Goal: Book appointment/travel/reservation

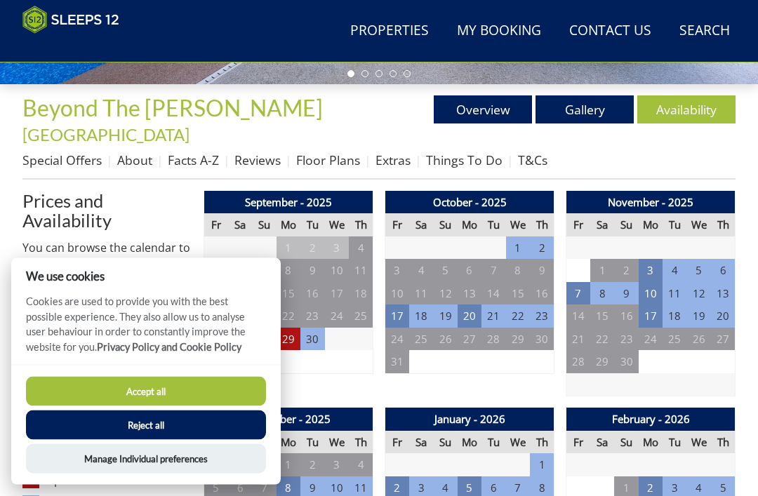
scroll to position [434, 0]
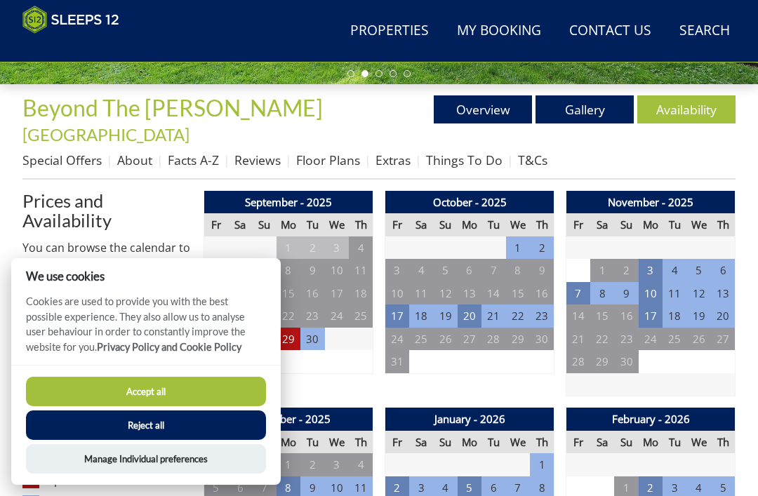
click at [159, 474] on button "Manage Individual preferences" at bounding box center [146, 458] width 240 height 29
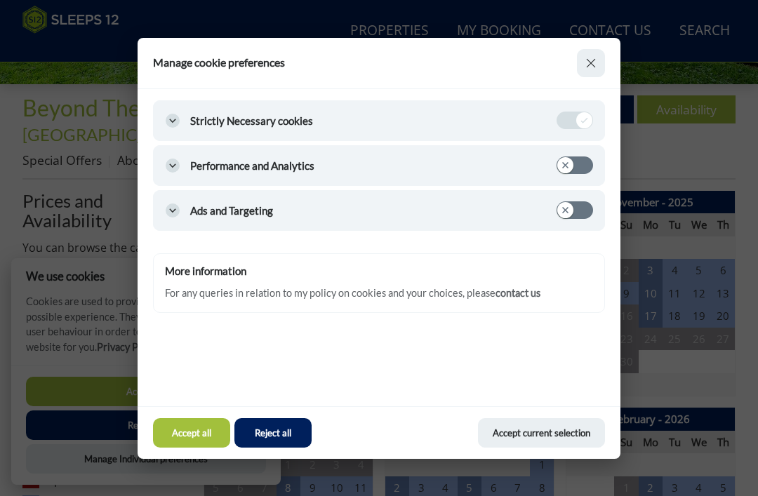
click at [517, 448] on button "Accept current selection" at bounding box center [541, 432] width 126 height 29
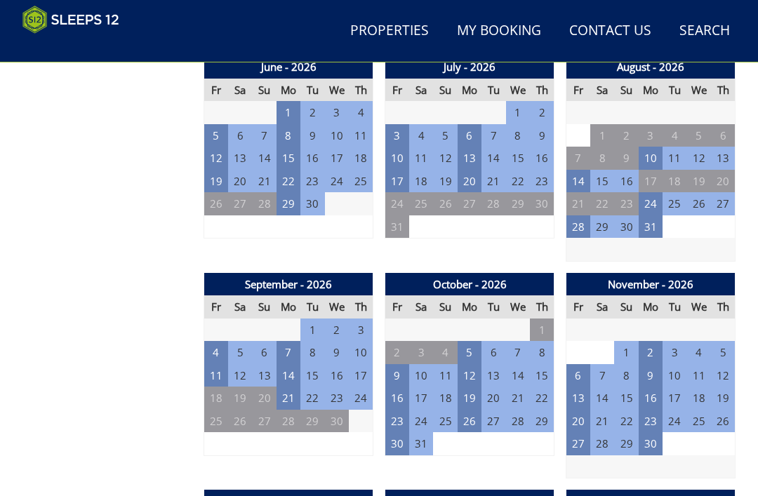
scroll to position [1221, 0]
click at [220, 410] on td "25" at bounding box center [216, 421] width 24 height 23
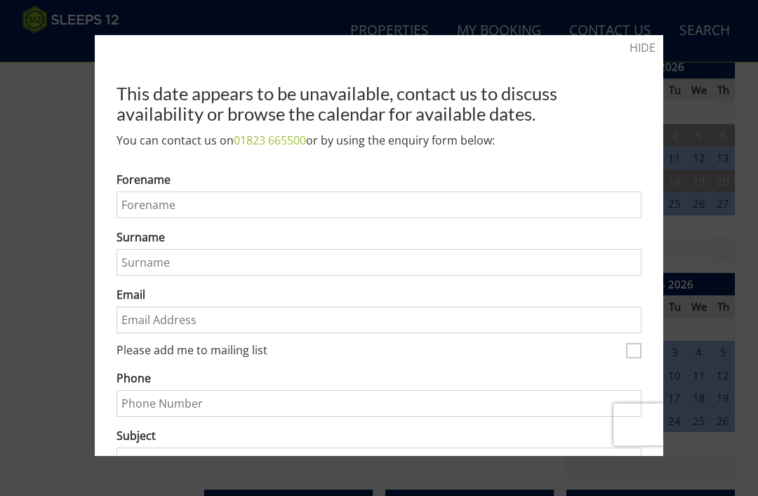
click at [638, 49] on link "HIDE" at bounding box center [643, 47] width 26 height 17
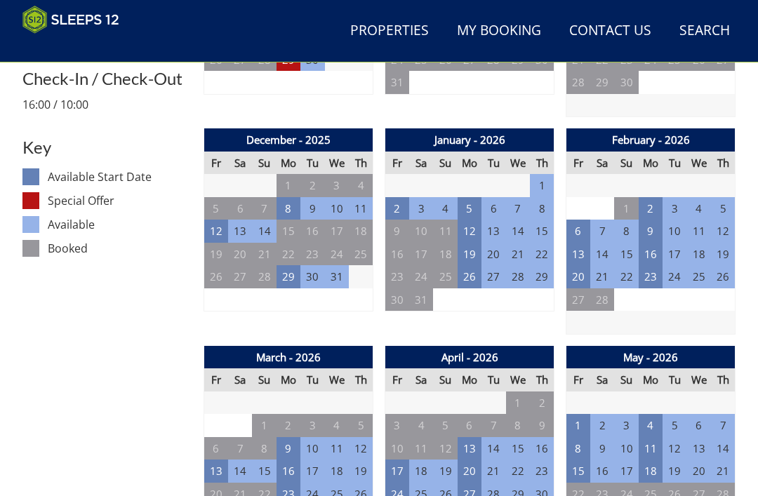
scroll to position [713, 0]
click at [401, 414] on td "3" at bounding box center [397, 425] width 24 height 23
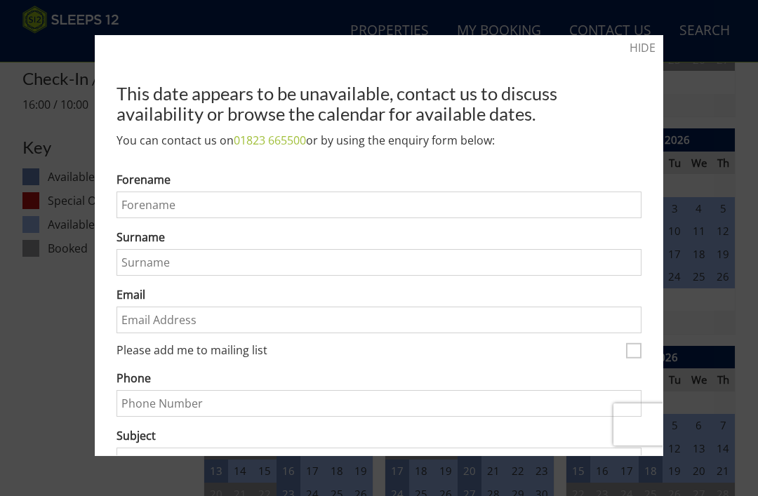
click at [638, 51] on link "HIDE" at bounding box center [643, 47] width 26 height 17
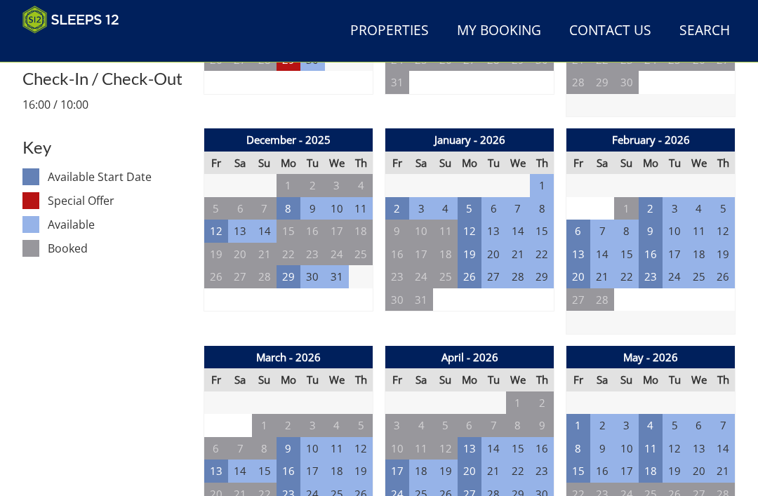
click at [397, 220] on td "9" at bounding box center [397, 231] width 24 height 23
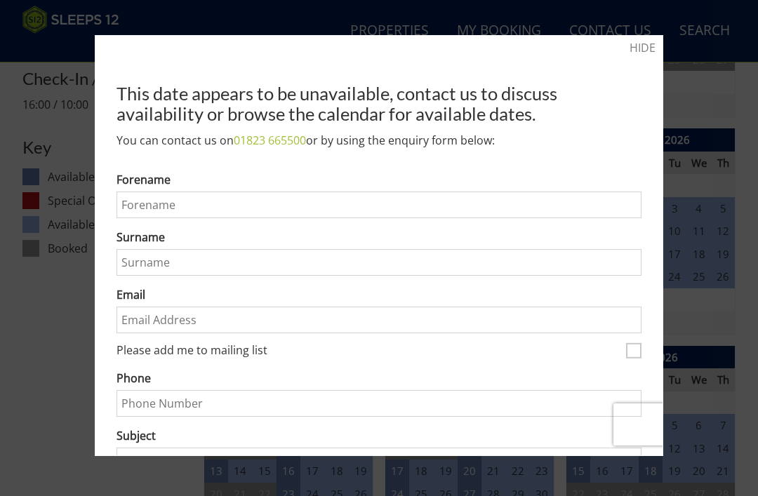
click at [642, 55] on link "HIDE" at bounding box center [643, 47] width 26 height 17
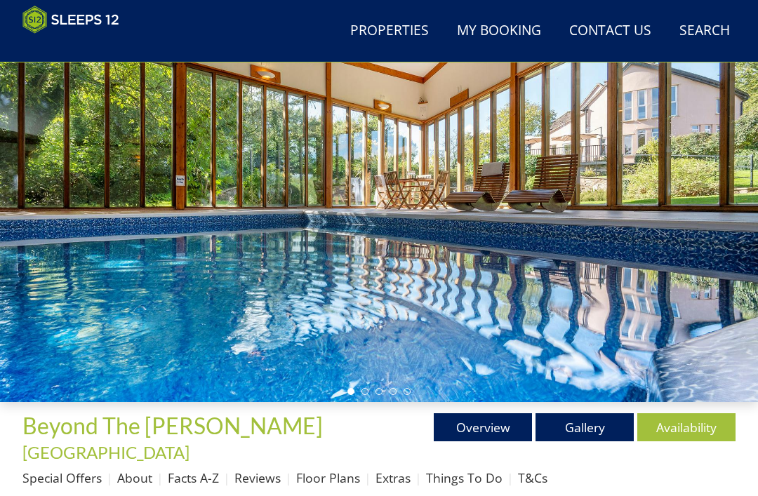
scroll to position [121, 0]
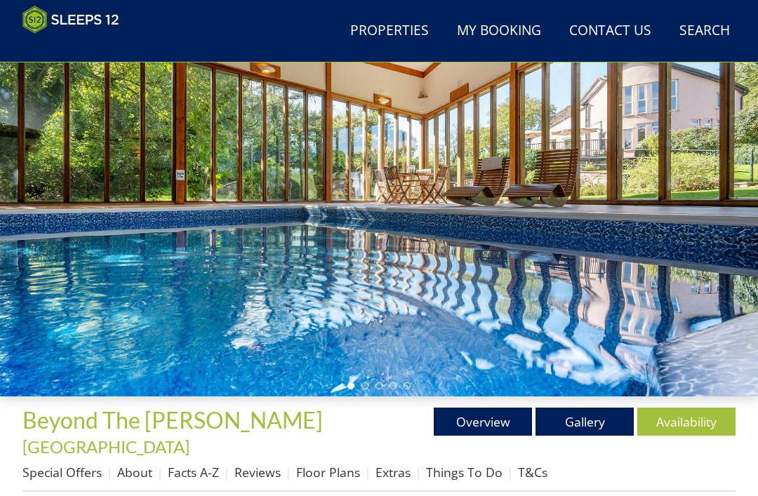
click at [587, 423] on link "Gallery" at bounding box center [585, 422] width 98 height 28
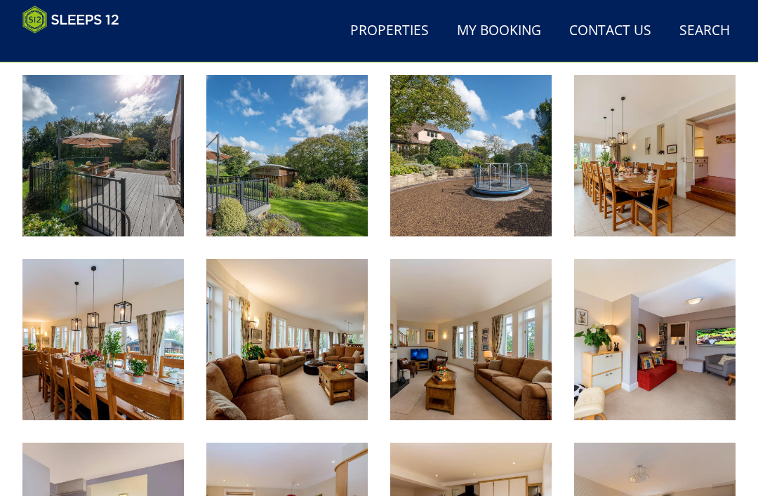
scroll to position [734, 0]
click at [490, 169] on img at bounding box center [470, 155] width 161 height 161
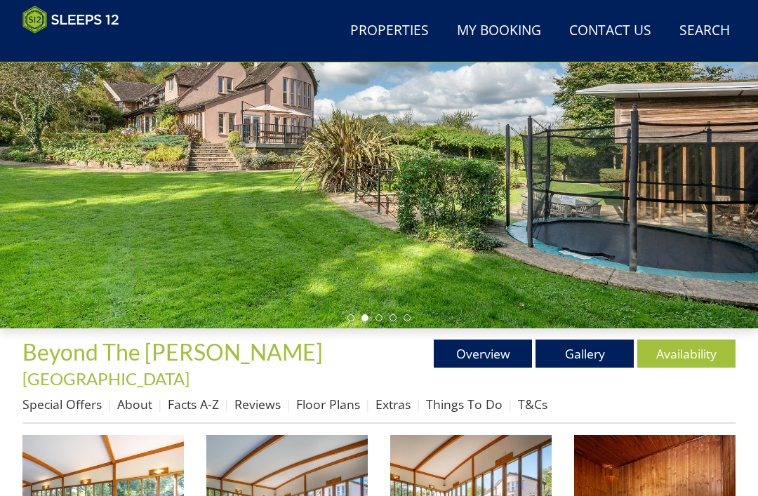
scroll to position [191, 0]
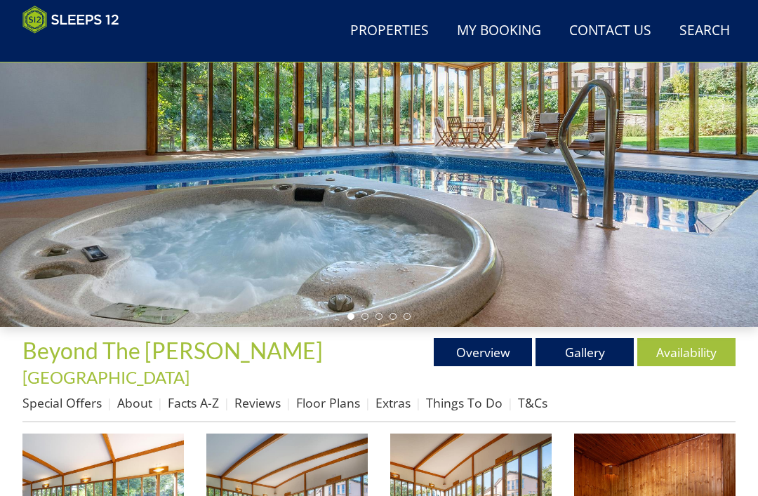
click at [336, 395] on link "Floor Plans" at bounding box center [328, 403] width 64 height 17
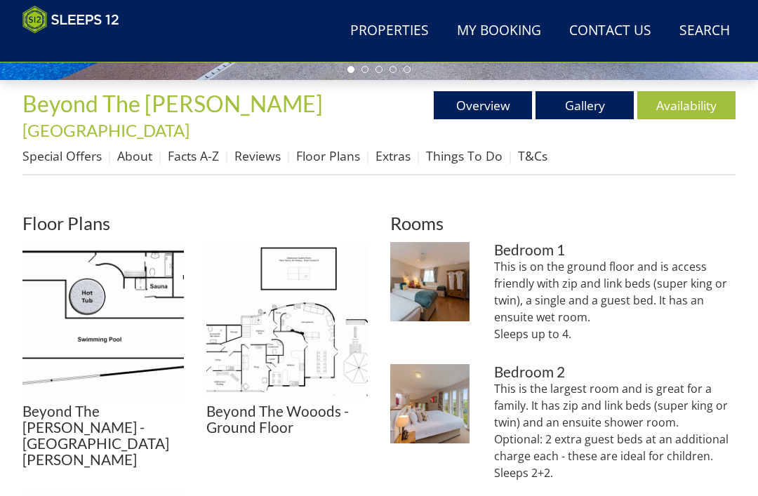
scroll to position [438, 0]
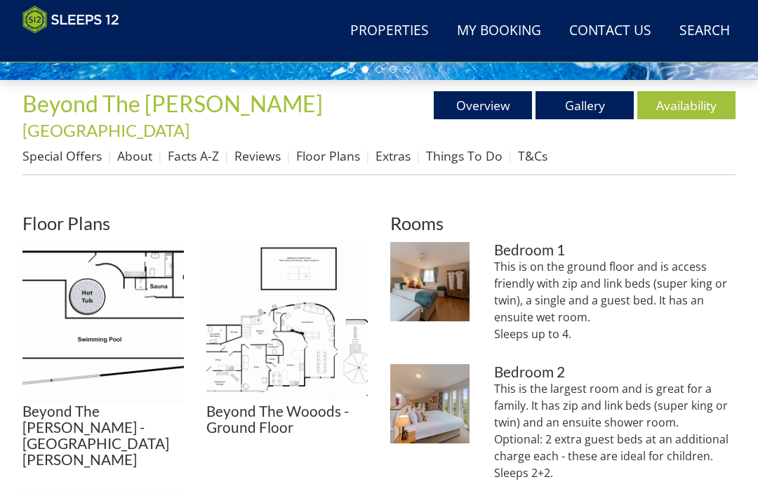
click at [282, 315] on img at bounding box center [286, 322] width 161 height 161
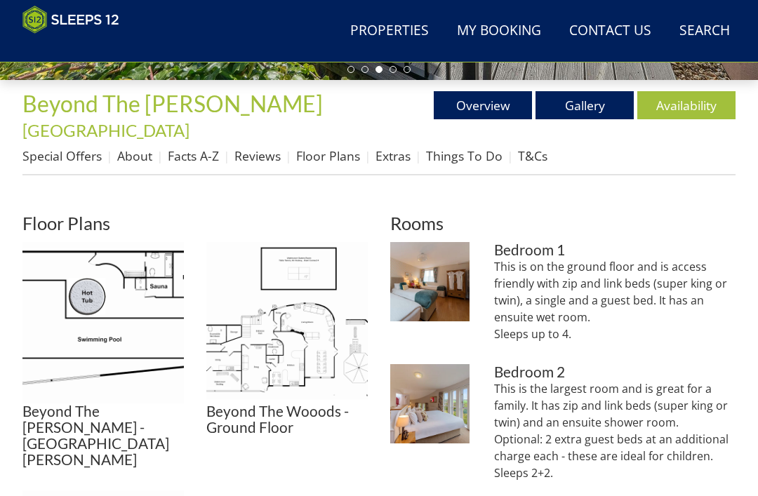
click at [293, 327] on img at bounding box center [286, 322] width 161 height 161
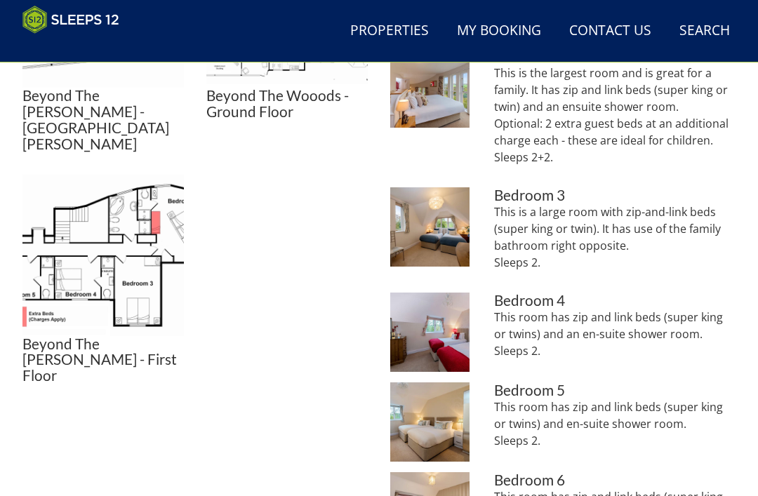
scroll to position [748, 0]
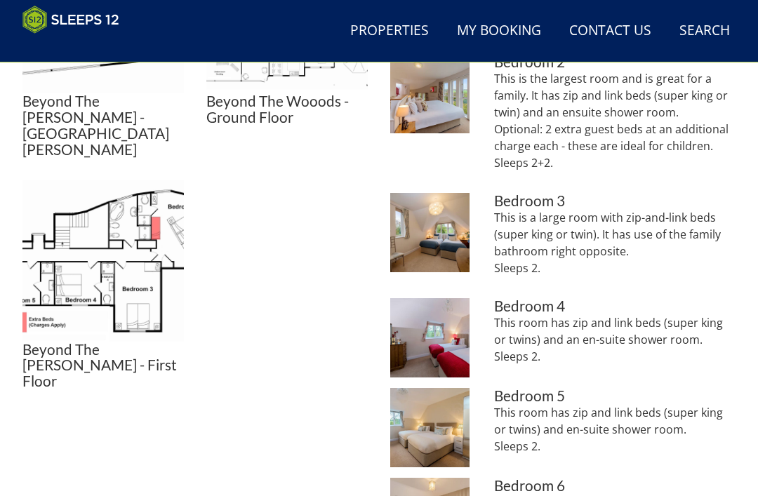
click at [98, 206] on img at bounding box center [102, 260] width 161 height 161
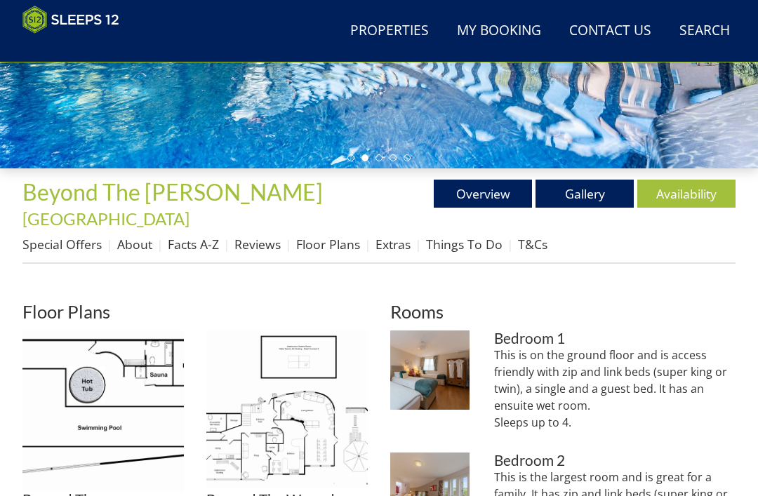
scroll to position [350, 0]
click at [140, 236] on link "About" at bounding box center [134, 244] width 35 height 17
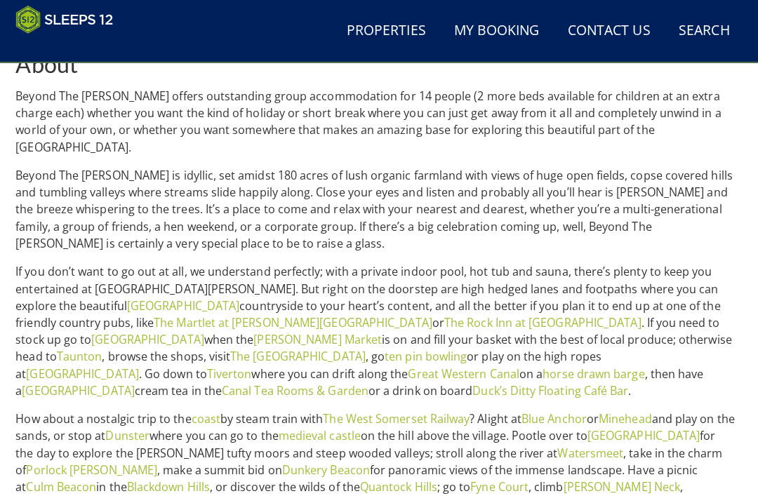
scroll to position [574, 0]
click at [461, 431] on p "How about a nostalgic trip to the coast by steam train with The West Somerset R…" at bounding box center [378, 491] width 713 height 169
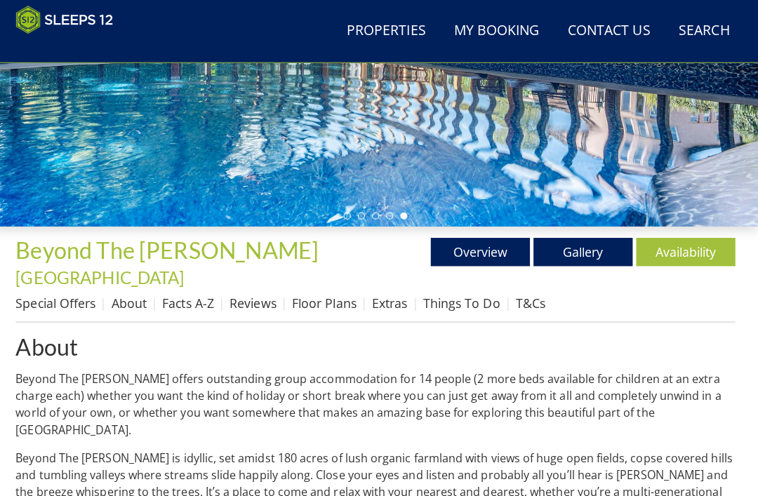
scroll to position [298, 0]
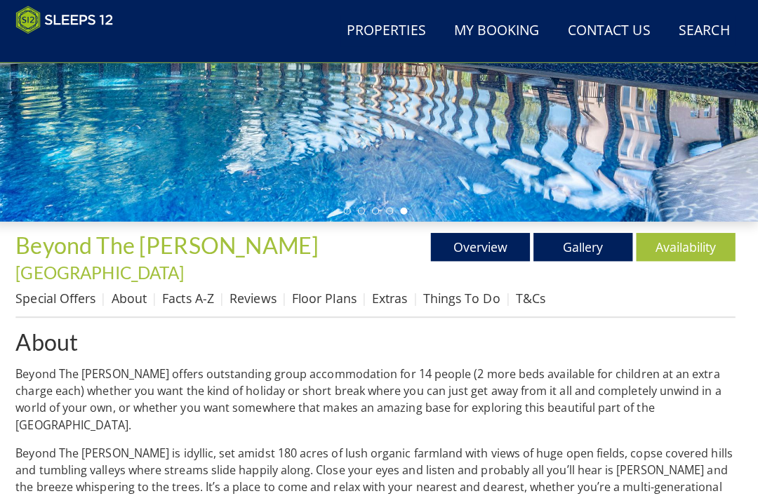
click at [193, 287] on link "Facts A-Z" at bounding box center [193, 295] width 51 height 17
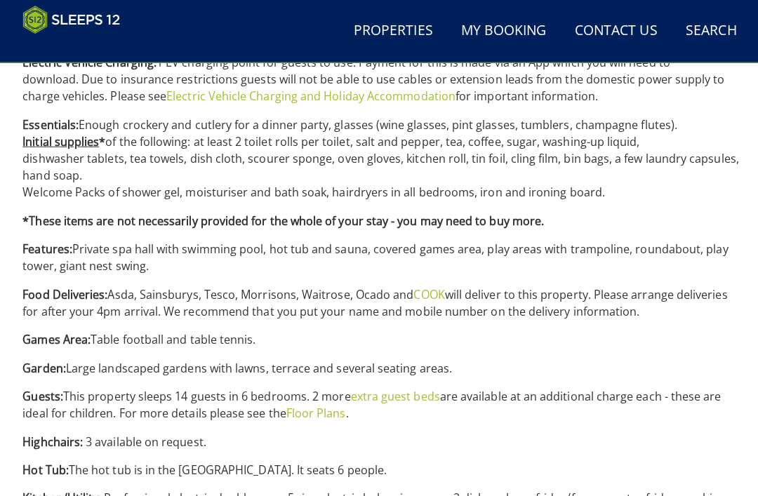
scroll to position [1041, 0]
click at [751, 126] on div "Properties Beyond The [PERSON_NAME] - [GEOGRAPHIC_DATA] Overview Gallery Availa…" at bounding box center [379, 251] width 758 height 1547
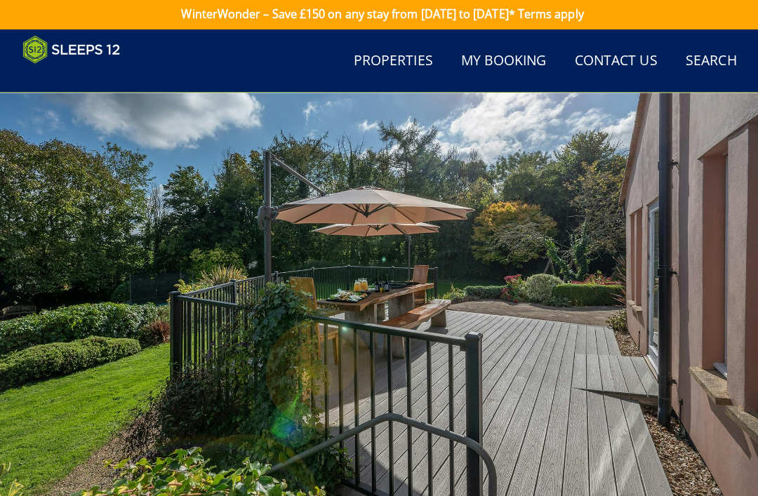
scroll to position [0, 0]
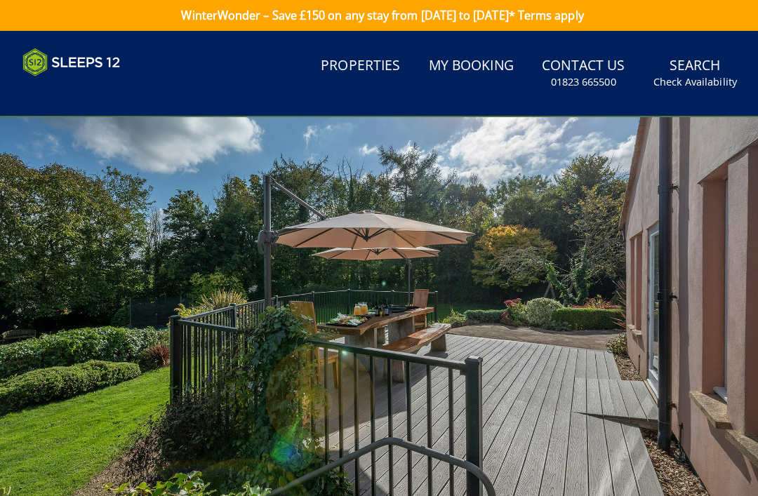
click at [370, 71] on link "Properties" at bounding box center [357, 66] width 90 height 32
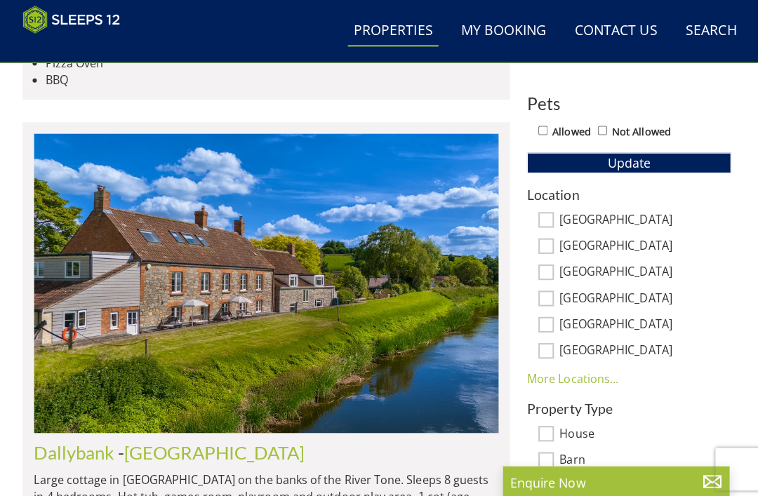
scroll to position [732, 0]
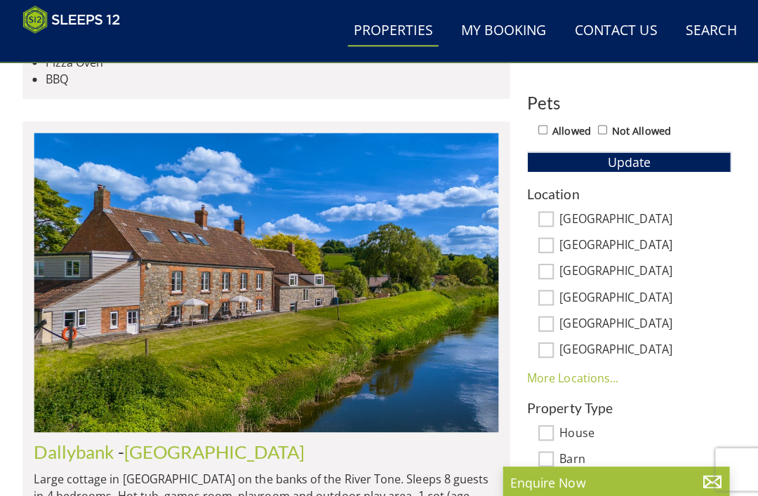
click at [544, 272] on input "[GEOGRAPHIC_DATA]" at bounding box center [541, 269] width 15 height 15
checkbox input "true"
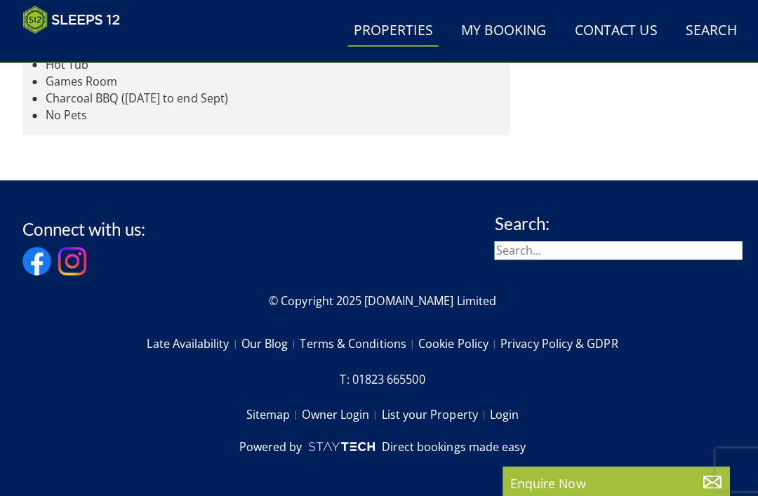
scroll to position [3219, 0]
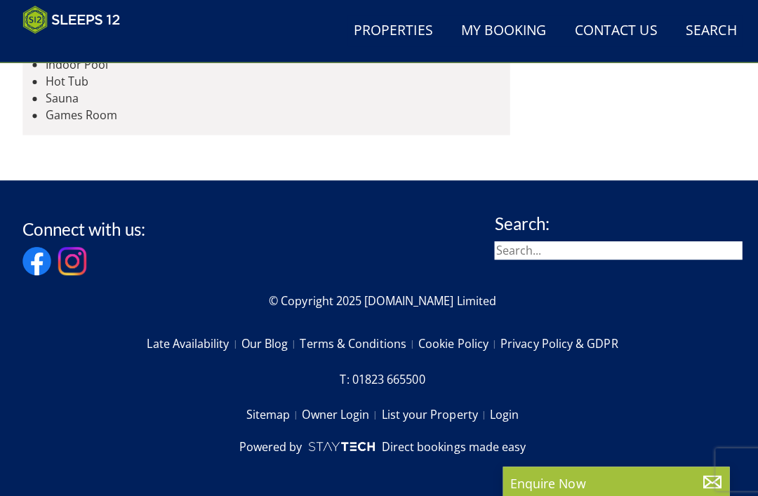
scroll to position [3850, 0]
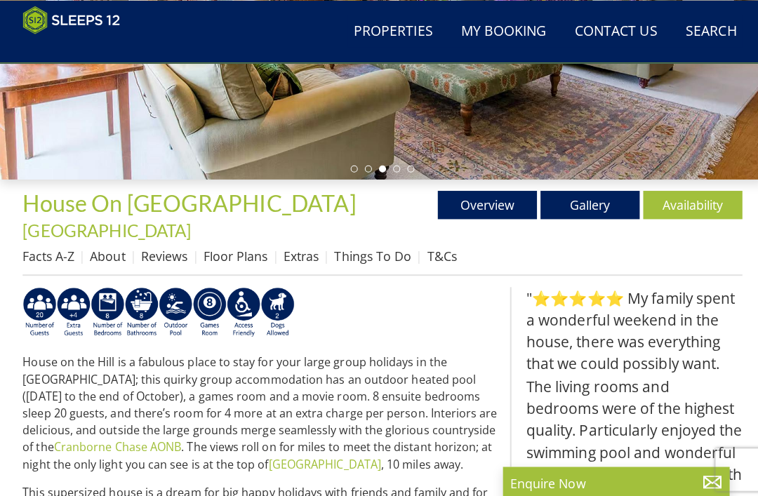
scroll to position [341, 0]
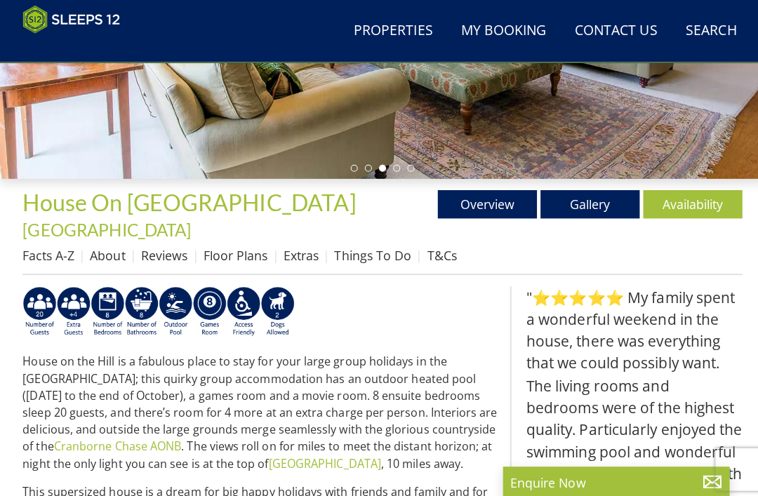
click at [681, 202] on link "Availability" at bounding box center [687, 203] width 98 height 28
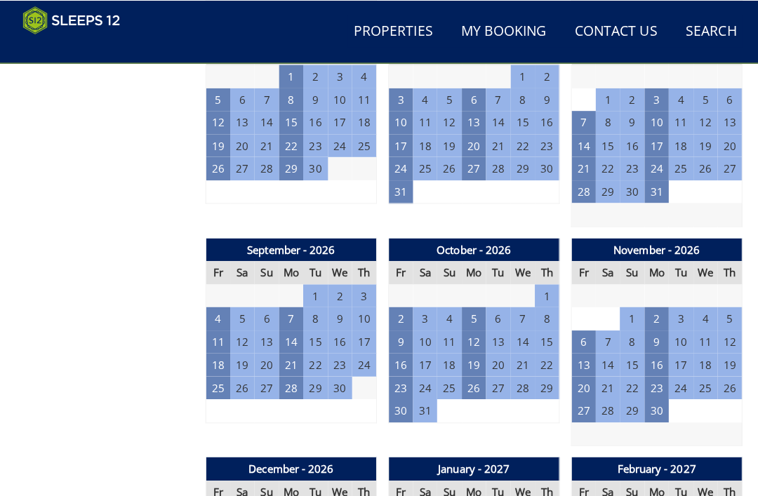
scroll to position [1258, 0]
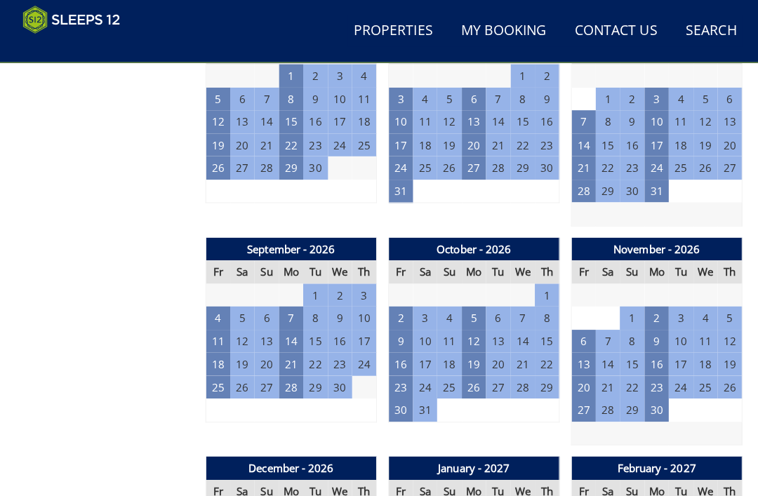
click at [222, 373] on td "25" at bounding box center [216, 384] width 24 height 23
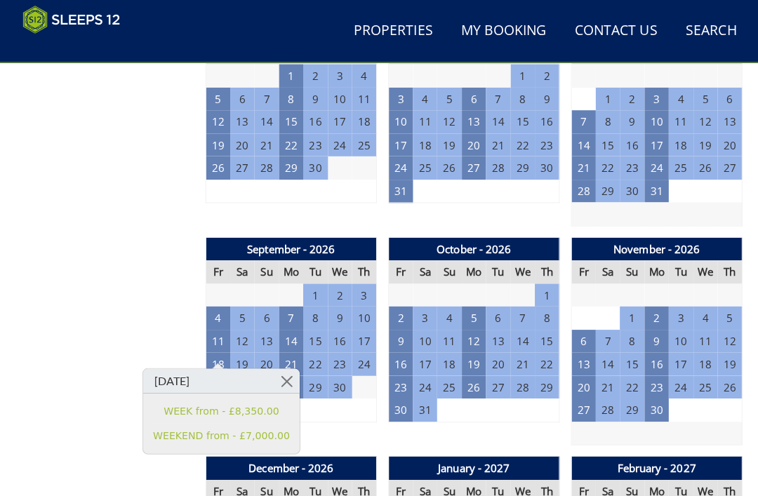
click at [281, 376] on link at bounding box center [284, 378] width 25 height 25
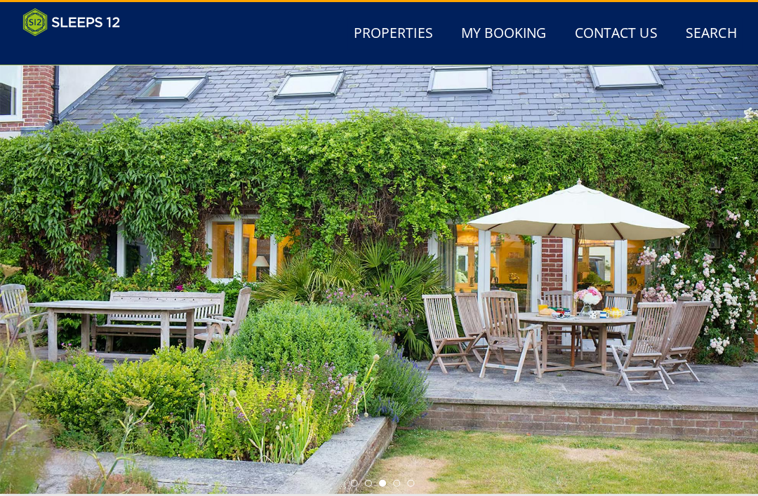
scroll to position [0, 0]
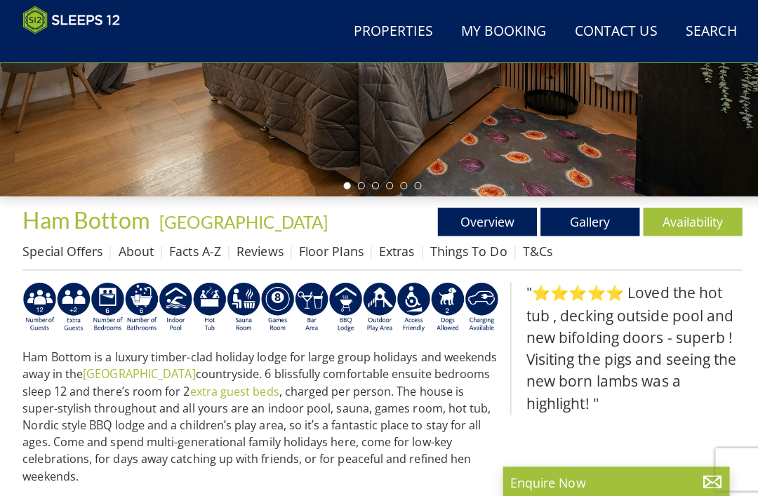
scroll to position [324, 0]
click at [689, 225] on link "Availability" at bounding box center [687, 220] width 98 height 28
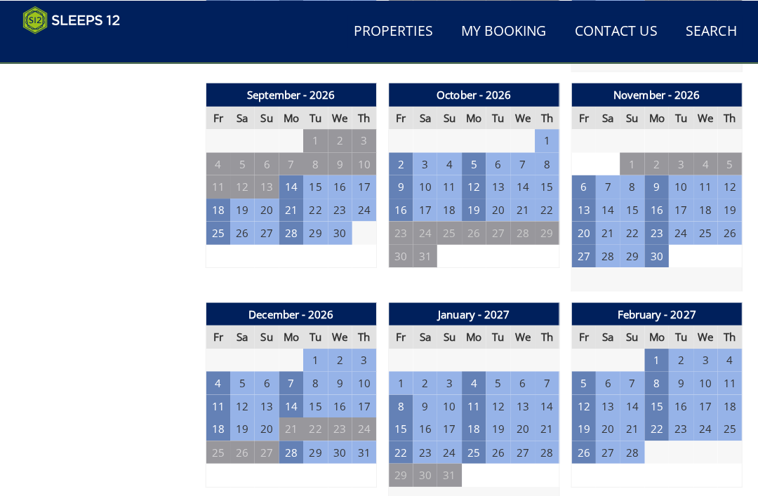
scroll to position [1390, 0]
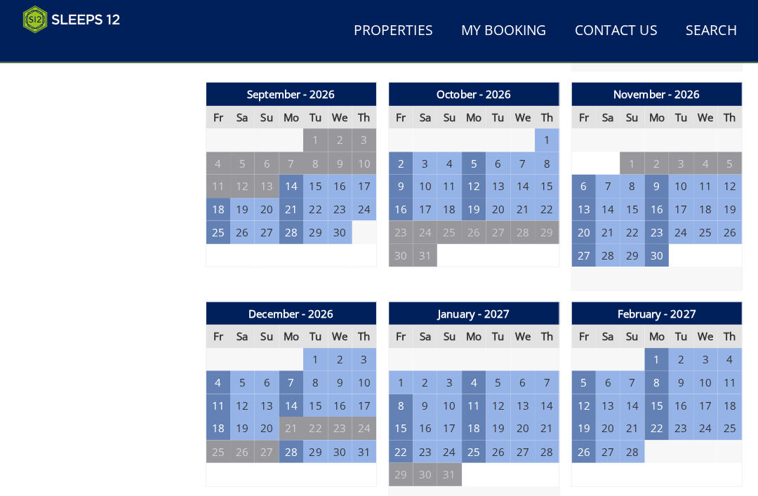
click at [219, 222] on td "25" at bounding box center [216, 230] width 24 height 23
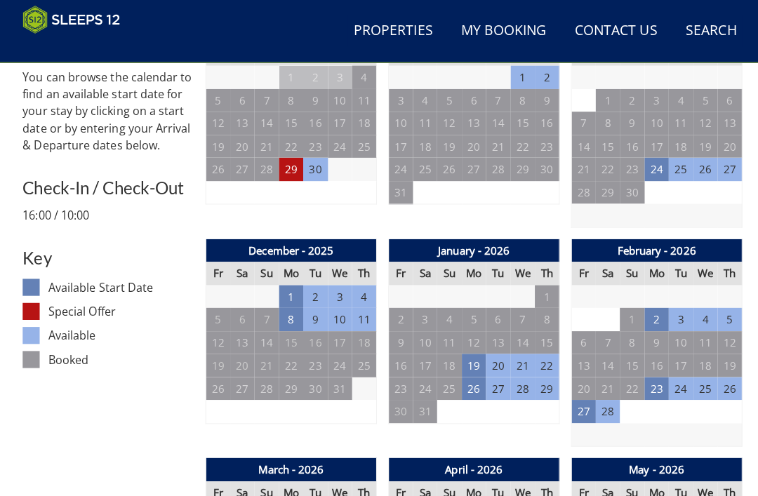
scroll to position [583, 0]
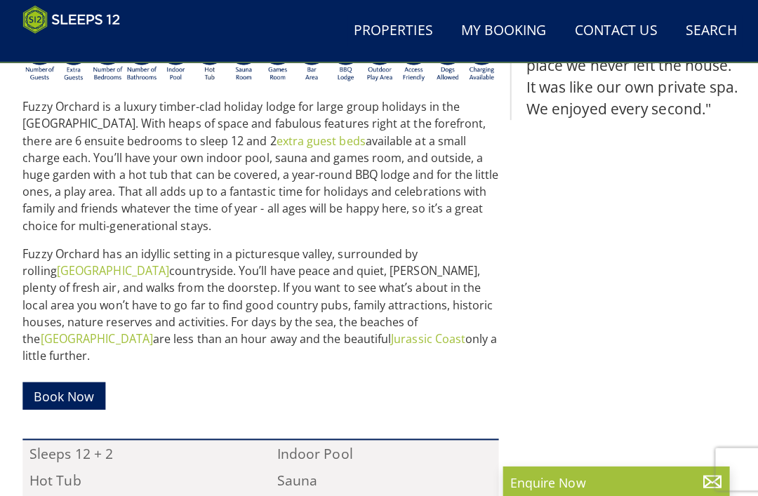
scroll to position [385, 0]
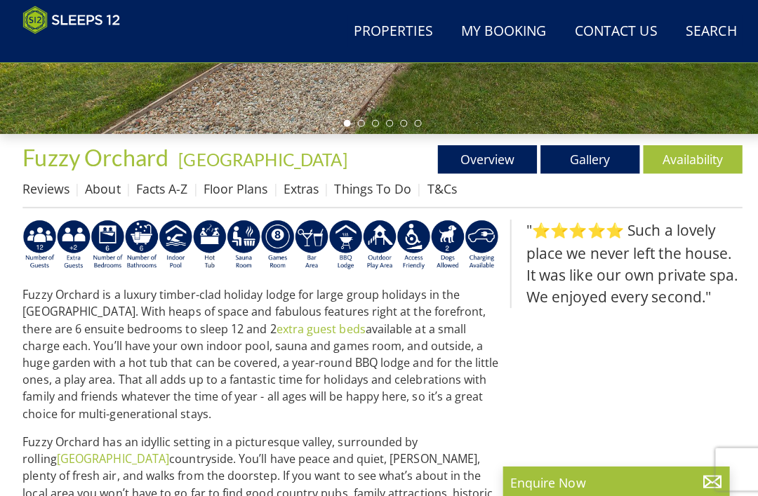
click at [694, 157] on link "Availability" at bounding box center [687, 158] width 98 height 28
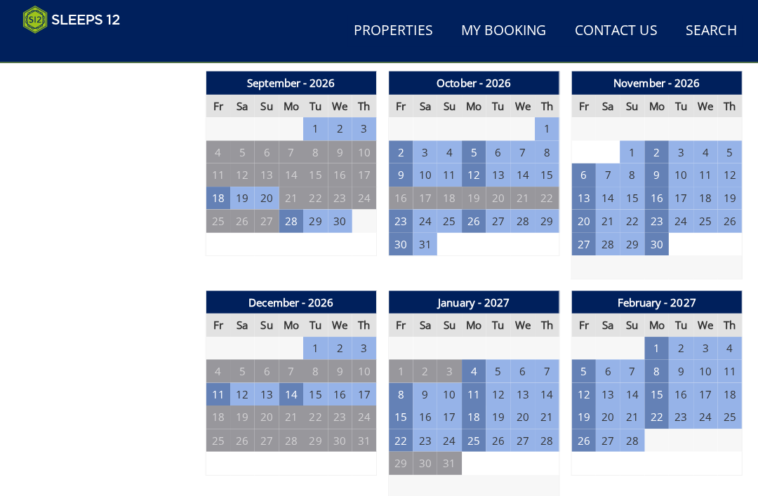
scroll to position [1408, 0]
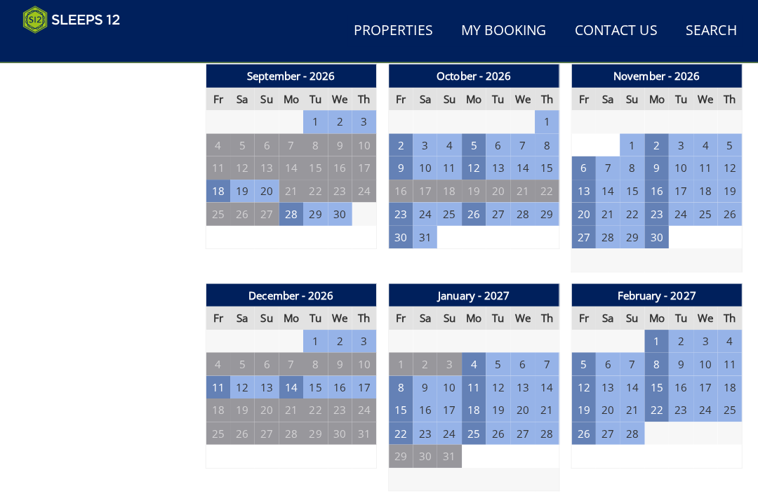
click at [218, 201] on td "25" at bounding box center [216, 212] width 24 height 23
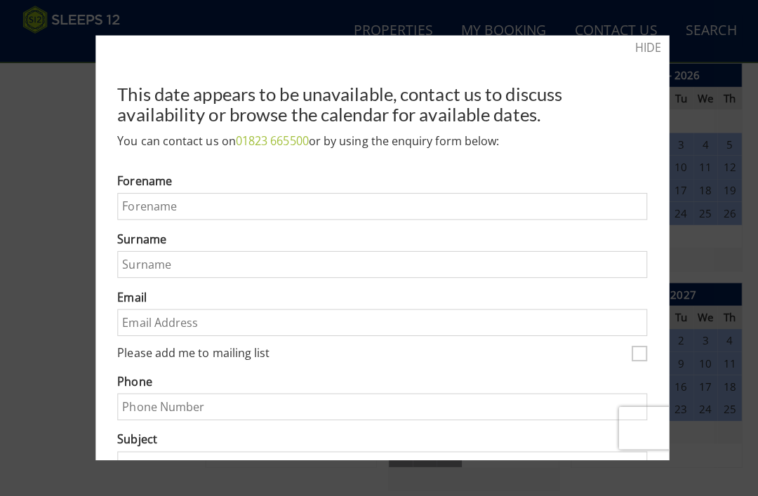
click at [646, 52] on link "HIDE" at bounding box center [643, 47] width 26 height 17
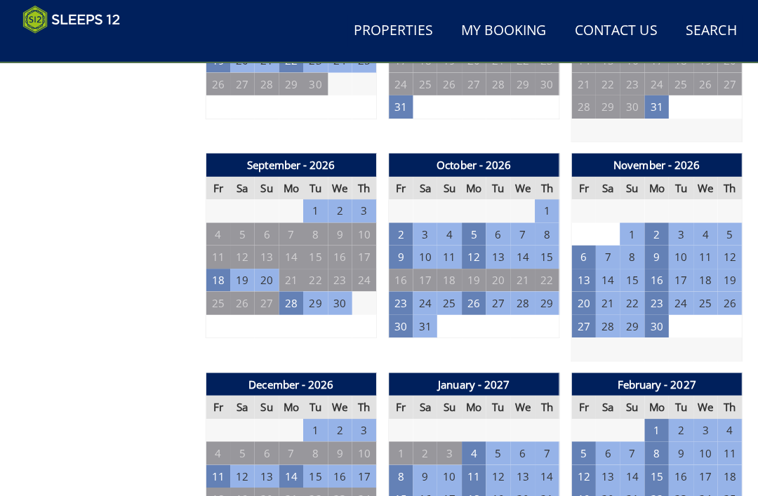
scroll to position [1319, 0]
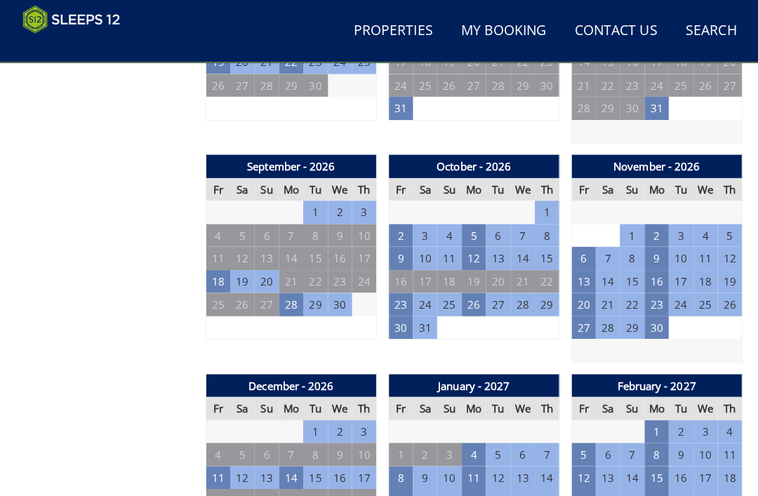
click at [218, 291] on td "25" at bounding box center [216, 302] width 24 height 23
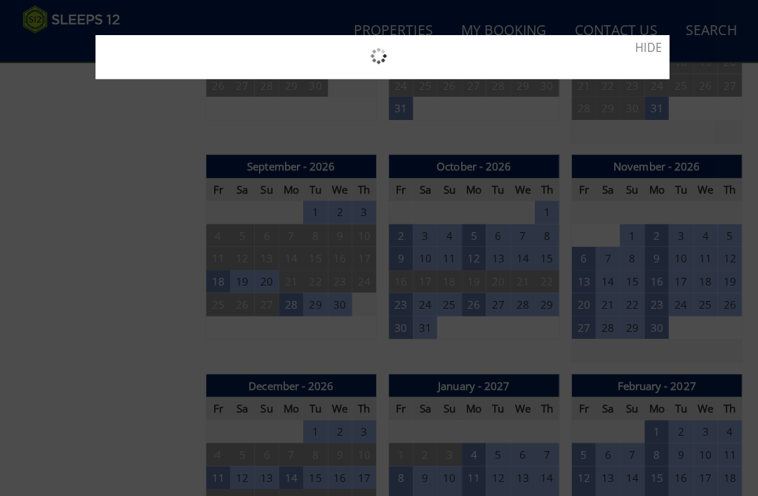
scroll to position [1319, 0]
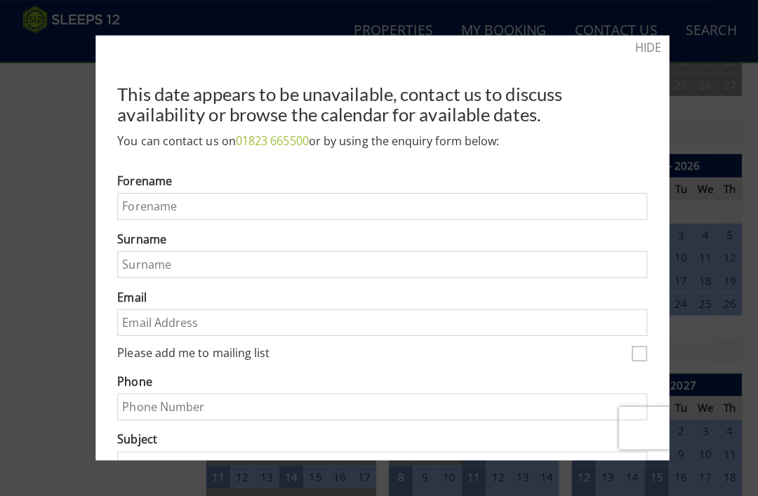
click at [648, 54] on link "HIDE" at bounding box center [643, 47] width 26 height 17
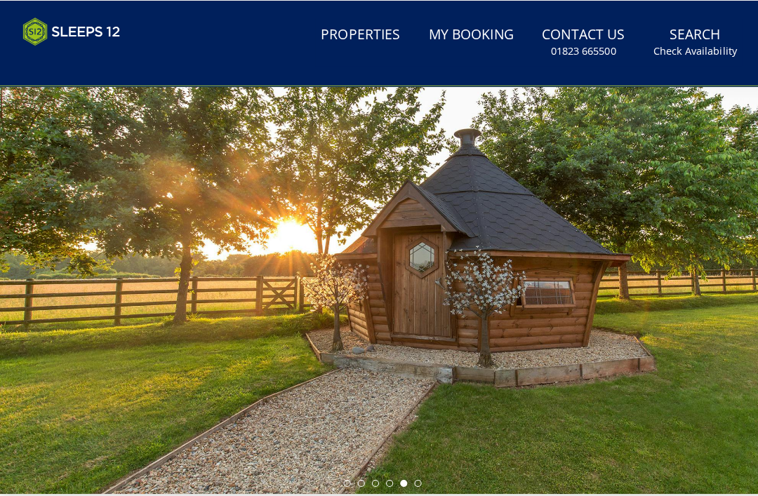
scroll to position [0, 0]
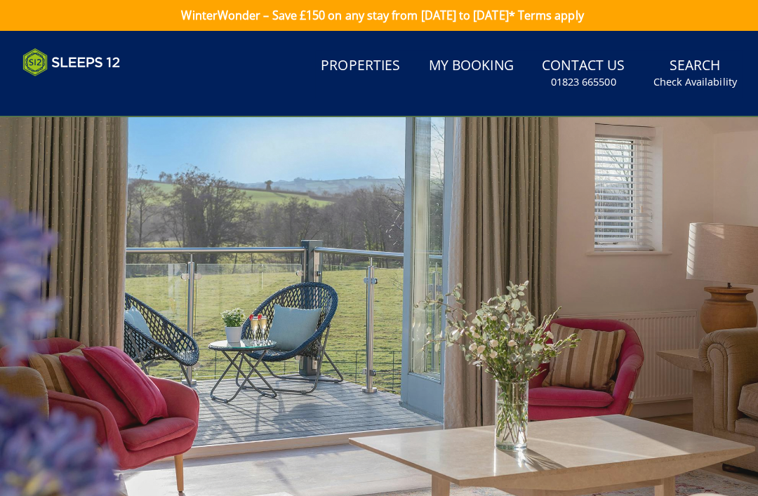
click at [366, 74] on link "Properties" at bounding box center [357, 66] width 90 height 32
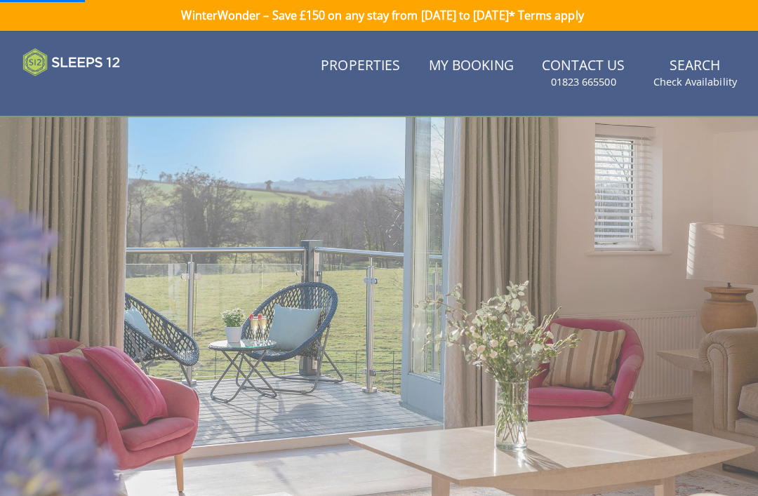
click at [362, 79] on link "Properties" at bounding box center [357, 66] width 90 height 32
click at [697, 72] on link "Search Check Availability" at bounding box center [689, 73] width 94 height 46
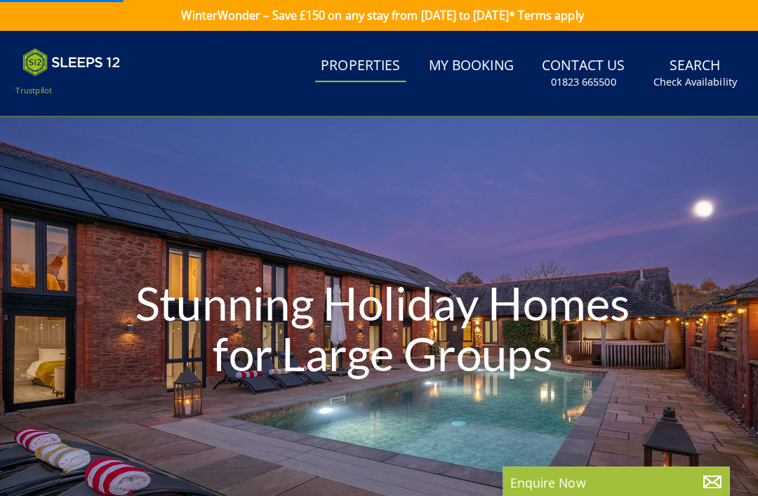
click at [689, 70] on link "Search Check Availability" at bounding box center [689, 73] width 94 height 46
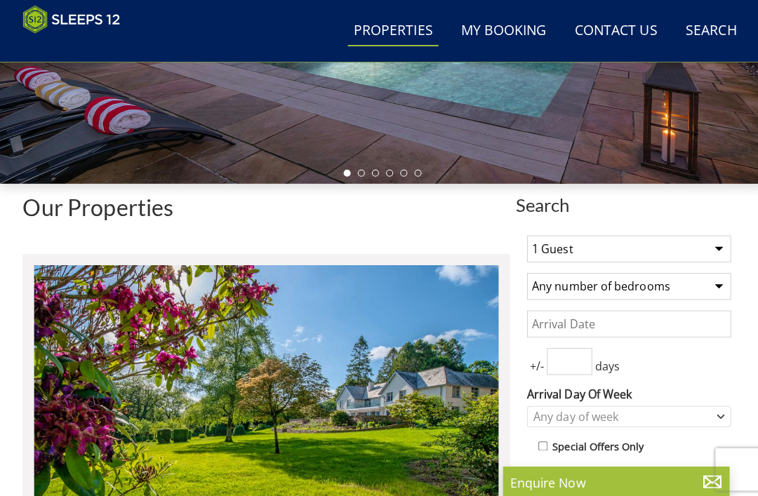
scroll to position [350, 0]
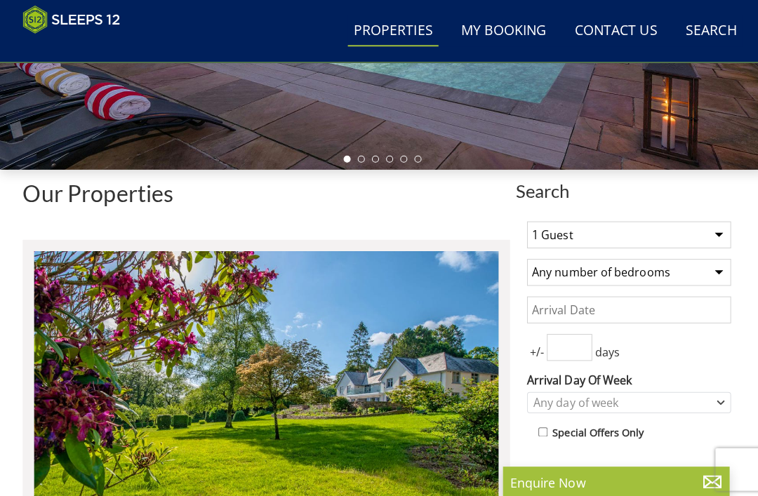
click at [718, 237] on select "1 Guest 2 Guests 3 Guests 4 Guests 5 Guests 6 Guests 7 Guests 8 Guests 9 Guests…" at bounding box center [623, 233] width 202 height 27
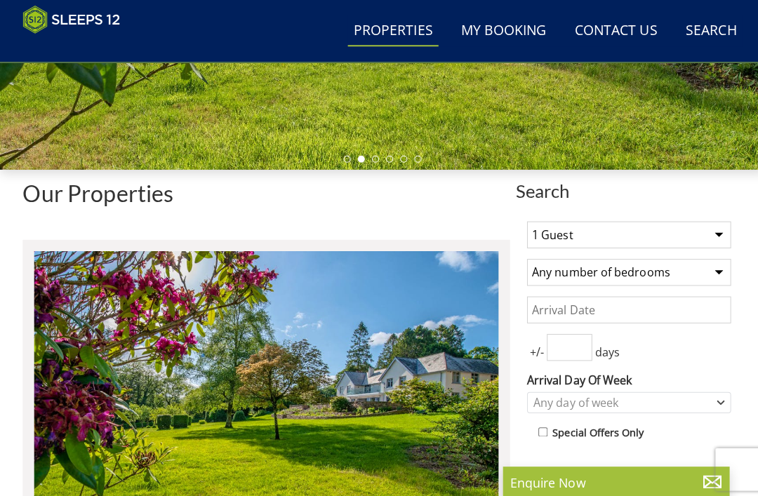
select select "12"
click at [712, 274] on select "Any number of bedrooms 1 Bedroom 2 Bedrooms 3 Bedrooms 4 Bedrooms 5 Bedrooms 6 …" at bounding box center [623, 270] width 202 height 27
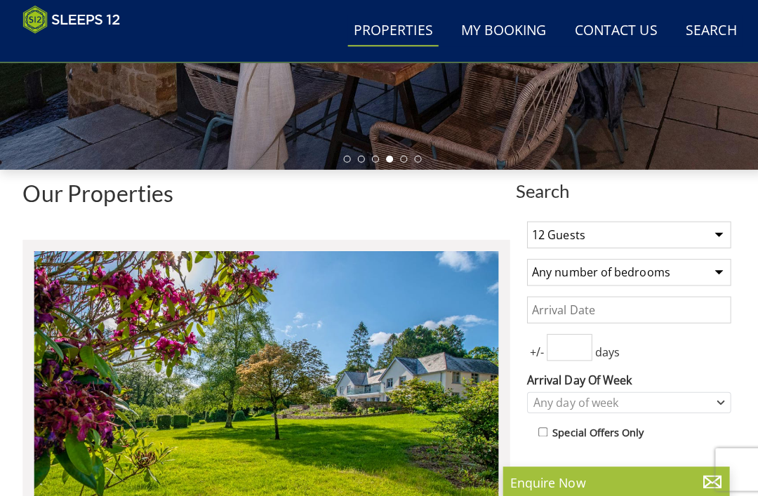
select select "5"
click at [643, 308] on input "Date" at bounding box center [623, 307] width 202 height 27
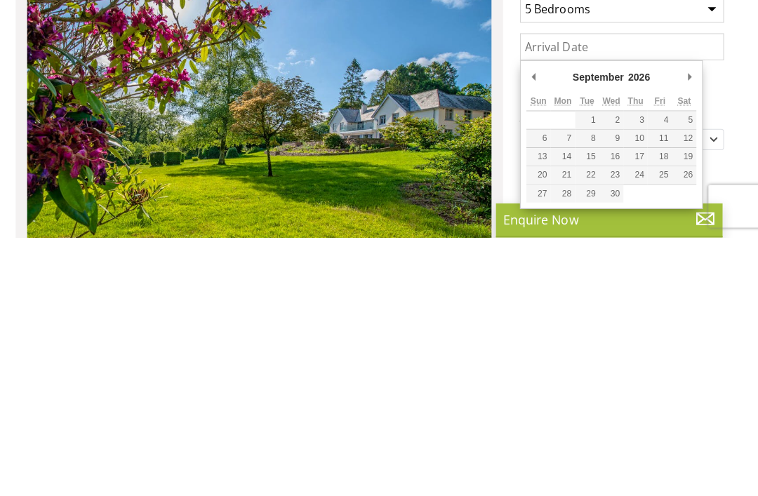
type input "25/09/2026"
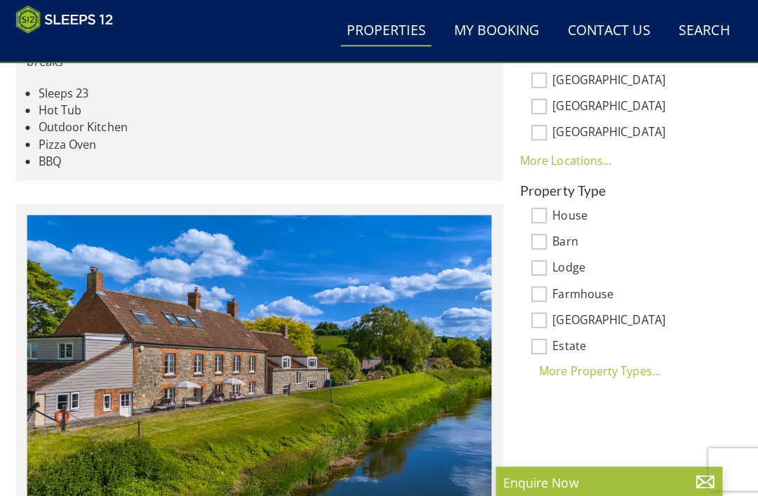
scroll to position [949, 0]
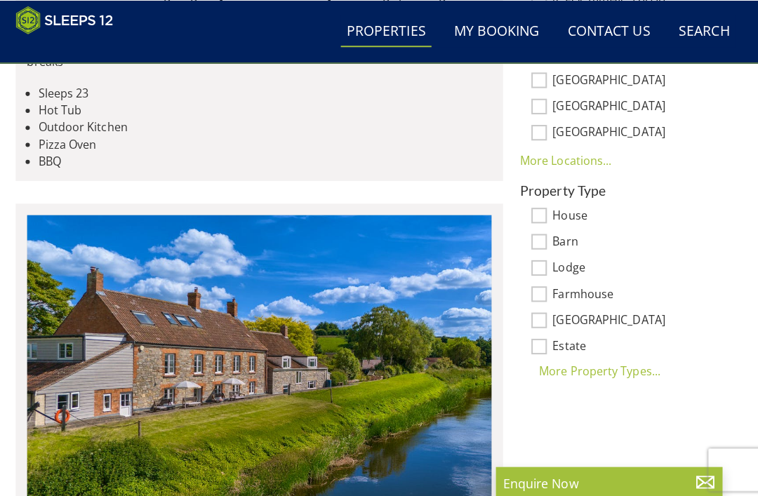
click at [619, 365] on div "More Property Types..." at bounding box center [623, 367] width 202 height 17
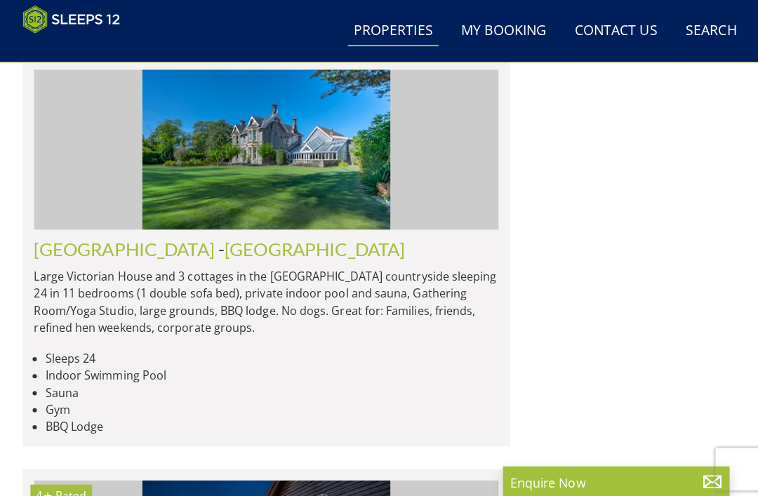
scroll to position [4008, 0]
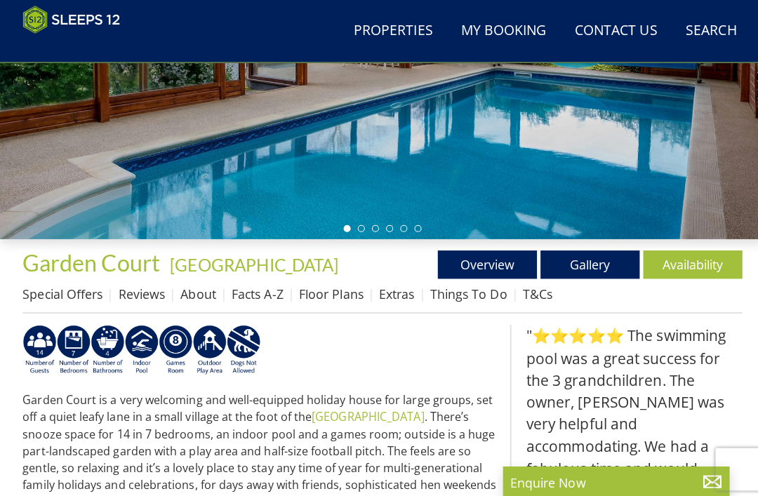
scroll to position [339, 0]
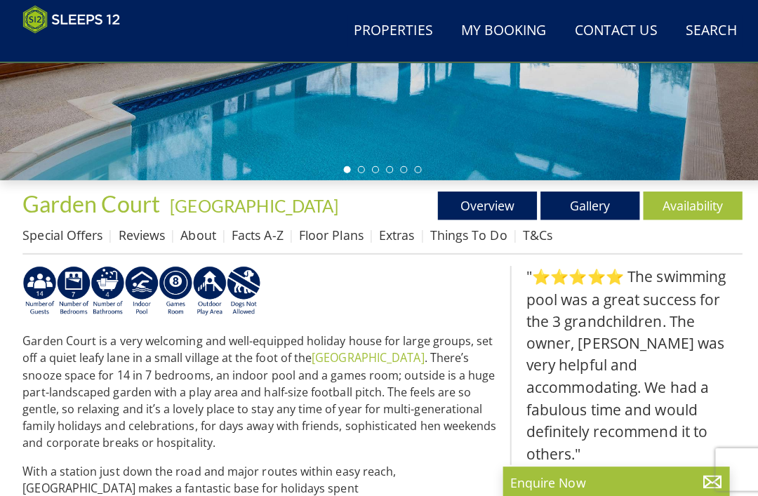
click at [692, 204] on link "Availability" at bounding box center [687, 204] width 98 height 28
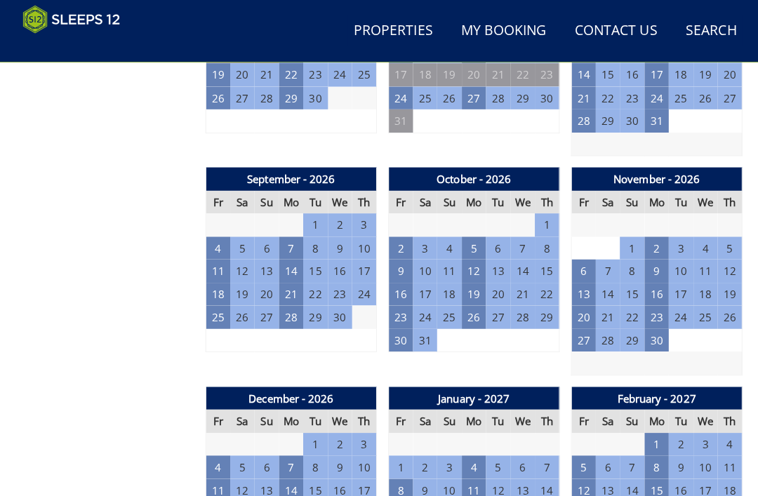
scroll to position [1307, 0]
click at [218, 308] on td "25" at bounding box center [216, 314] width 24 height 23
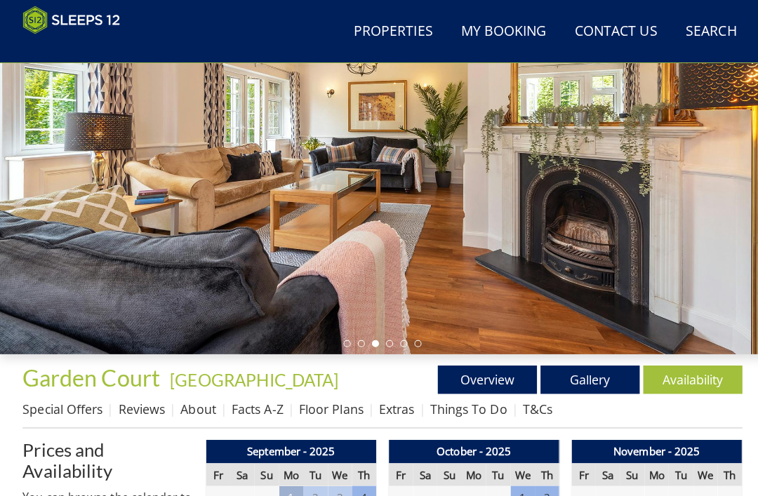
scroll to position [171, 0]
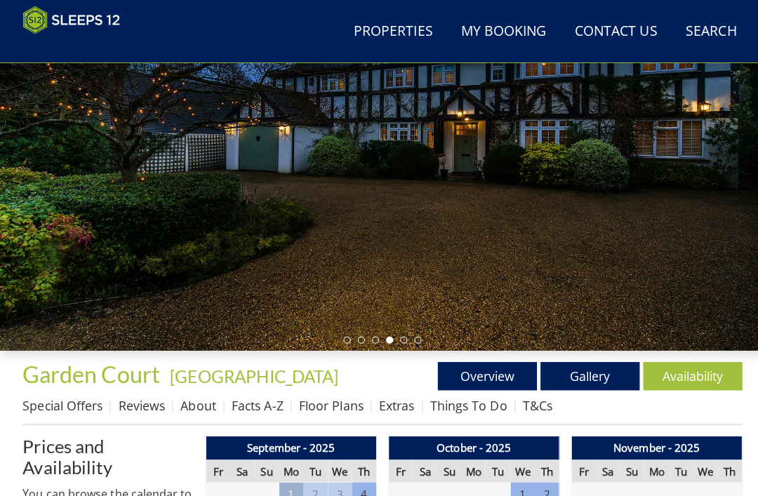
click at [586, 376] on link "Gallery" at bounding box center [585, 373] width 98 height 28
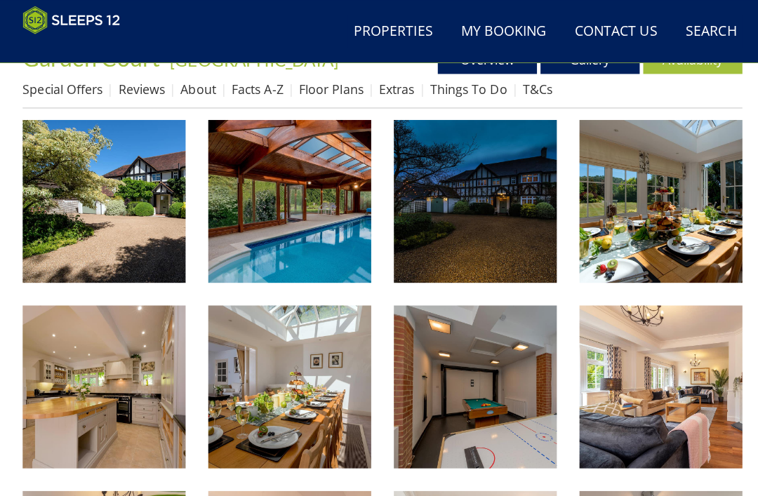
scroll to position [484, 0]
click at [90, 227] on img at bounding box center [102, 199] width 161 height 161
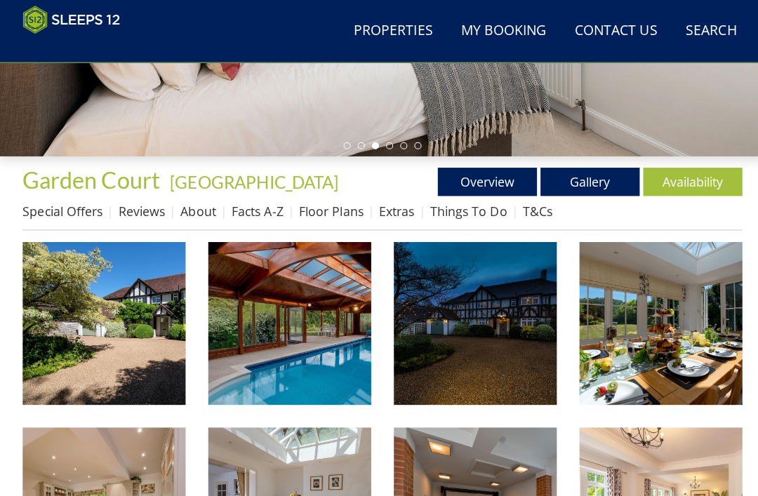
scroll to position [364, 0]
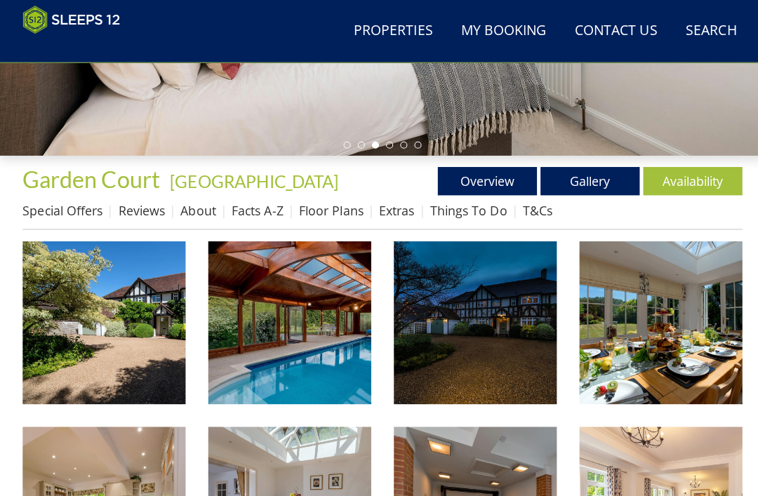
click at [336, 212] on link "Floor Plans" at bounding box center [328, 208] width 64 height 17
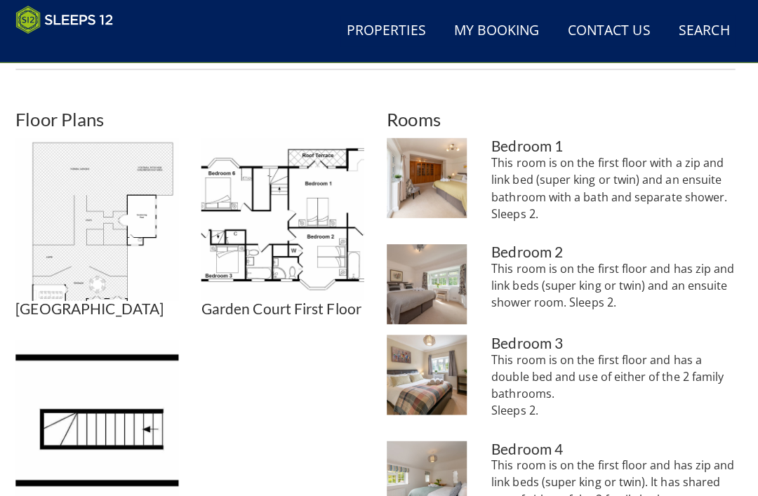
scroll to position [523, 0]
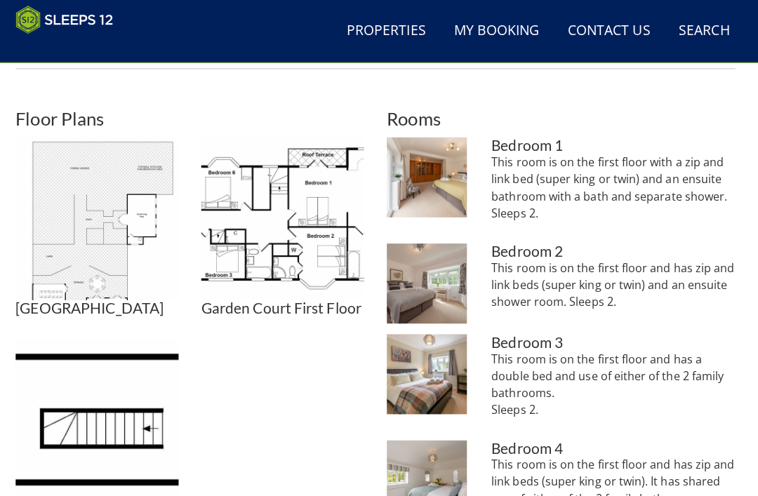
click at [82, 218] on img at bounding box center [102, 216] width 161 height 161
click at [315, 233] on img at bounding box center [286, 216] width 161 height 161
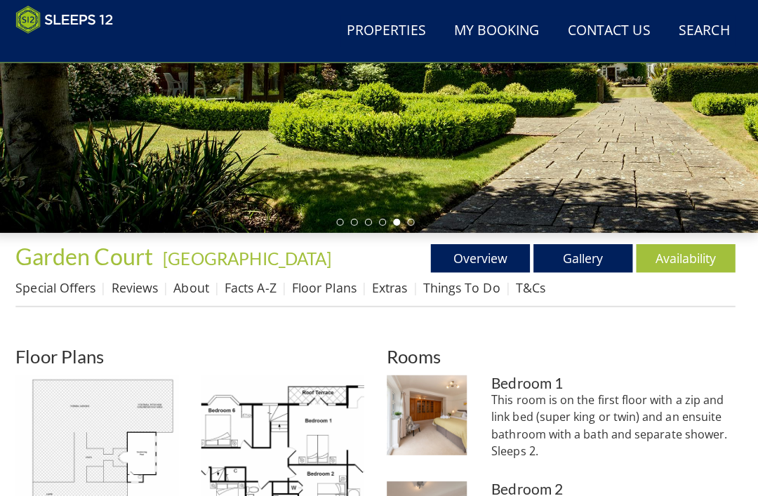
scroll to position [305, 0]
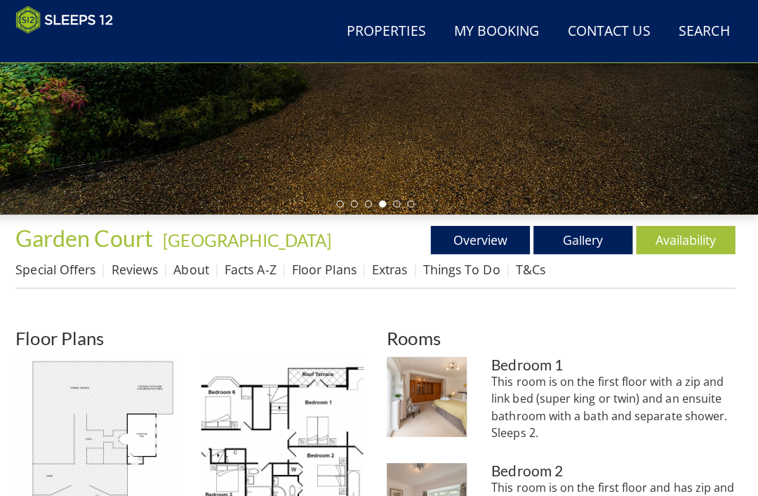
click at [196, 272] on link "About" at bounding box center [196, 266] width 35 height 17
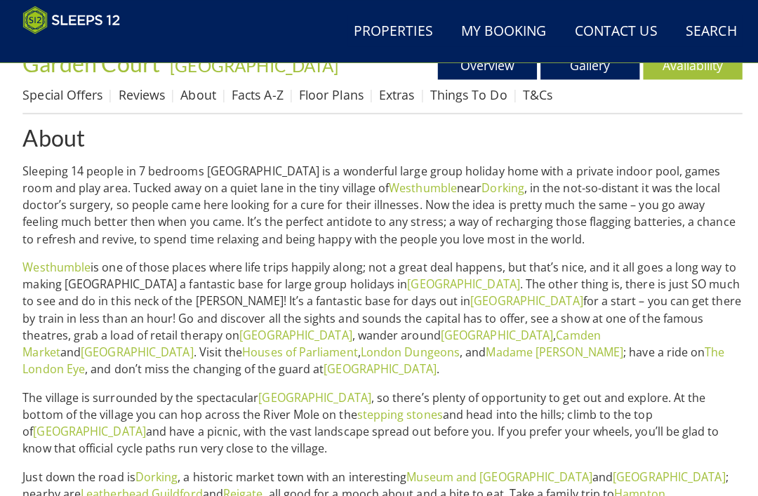
scroll to position [479, 0]
